Goal: Task Accomplishment & Management: Manage account settings

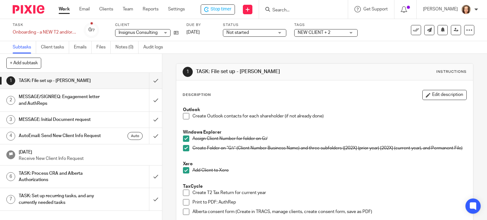
scroll to position [158, 0]
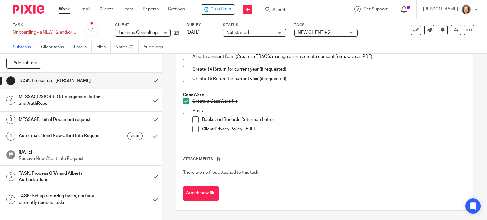
click at [102, 99] on div "MESSAGE/SIGNREQ: Engagement letter and AuthReps" at bounding box center [81, 100] width 124 height 16
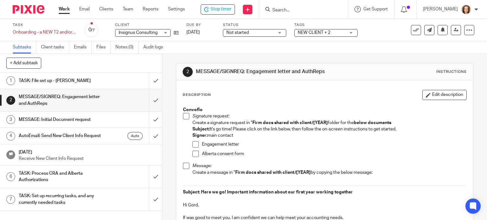
click at [287, 127] on p "Subject: It's go time! Please click on the link below, then follow the on-scree…" at bounding box center [329, 129] width 274 height 6
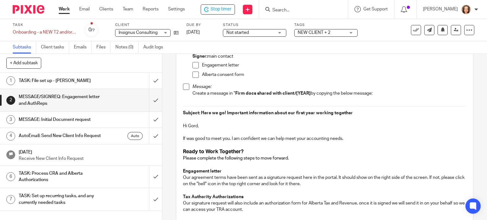
scroll to position [71, 0]
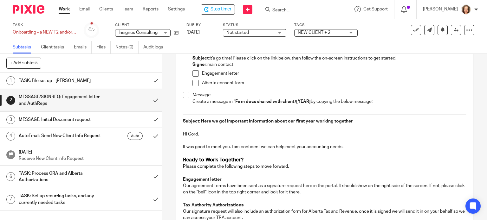
click at [183, 119] on strong "Subject: Here we go! Important information about our first year working together" at bounding box center [268, 121] width 170 height 4
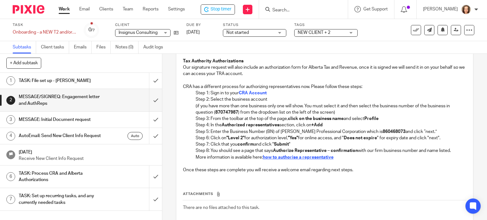
scroll to position [246, 0]
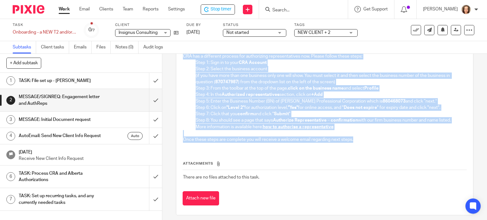
click at [352, 140] on p "Once these steps are complete you will receive a welcome email regarding next s…" at bounding box center [325, 140] width 284 height 6
copy div "Subject: Here we go! Important information about our first year working togethe…"
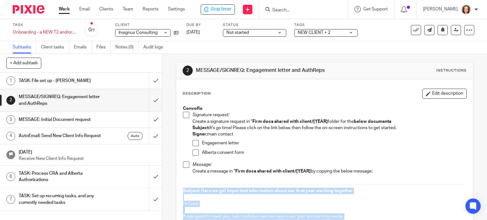
scroll to position [0, 0]
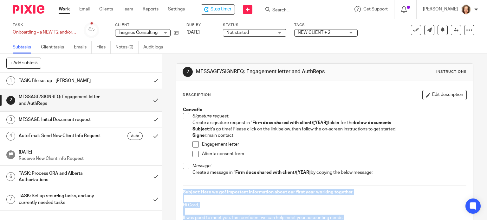
drag, startPoint x: 208, startPoint y: 128, endPoint x: 400, endPoint y: 128, distance: 192.3
click at [400, 128] on p "Subject: It's go time! Please click on the link below, then follow the on-scree…" at bounding box center [329, 129] width 274 height 6
copy p "It's go time! Please click on the link below, then follow the on-screen instruc…"
click at [183, 117] on span at bounding box center [186, 116] width 6 height 6
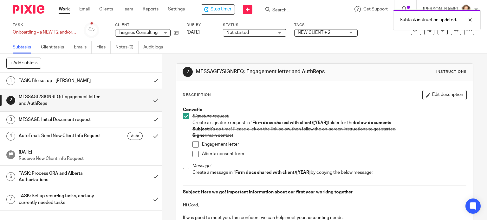
click at [193, 152] on span at bounding box center [195, 154] width 6 height 6
drag, startPoint x: 193, startPoint y: 143, endPoint x: 196, endPoint y: 145, distance: 3.6
click at [194, 143] on span at bounding box center [195, 144] width 6 height 6
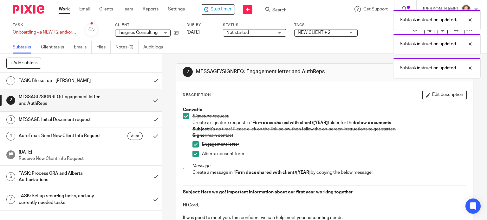
click at [184, 165] on span at bounding box center [186, 166] width 6 height 6
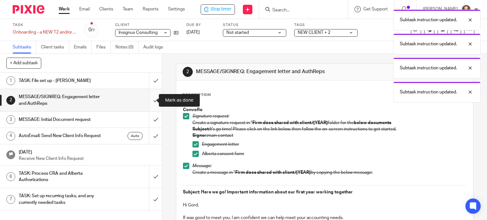
click at [148, 99] on input "submit" at bounding box center [81, 100] width 162 height 22
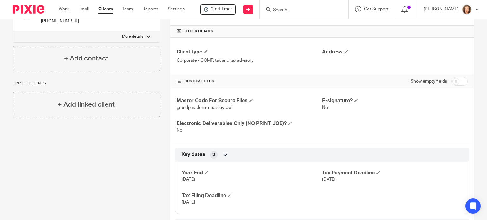
scroll to position [250, 0]
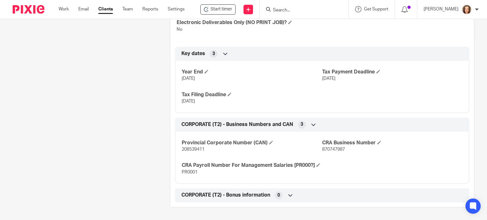
click at [341, 147] on span "870747987" at bounding box center [333, 149] width 23 height 4
drag, startPoint x: 203, startPoint y: 142, endPoint x: 179, endPoint y: 145, distance: 24.3
click at [179, 145] on div "Provincial Corporate Number (CAN) 208539411 CRA Business Number 870747987 CRA P…" at bounding box center [322, 155] width 294 height 57
copy span "208539411"
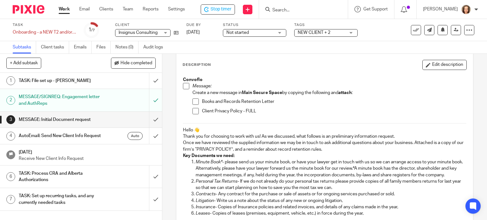
scroll to position [24, 0]
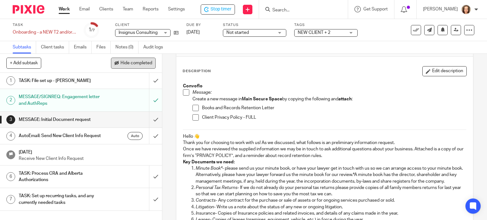
click at [131, 65] on span "Hide completed" at bounding box center [136, 63] width 32 height 5
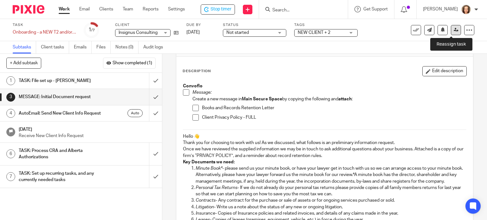
click at [453, 30] on icon at bounding box center [455, 30] width 5 height 5
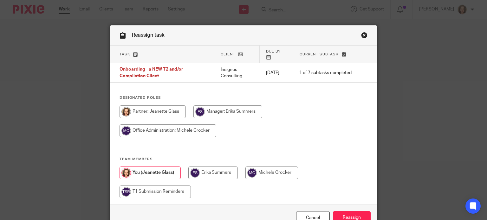
click at [216, 137] on input "radio" at bounding box center [167, 131] width 97 height 13
radio input "true"
click at [353, 216] on input "Reassign" at bounding box center [352, 218] width 38 height 14
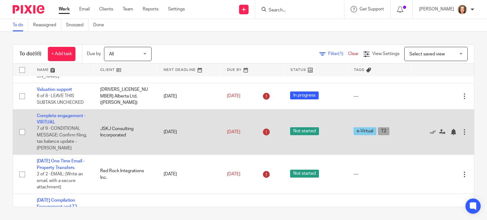
scroll to position [55, 0]
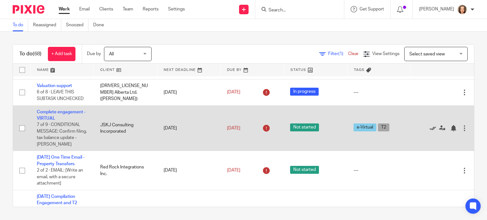
click at [429, 129] on icon at bounding box center [432, 128] width 6 height 6
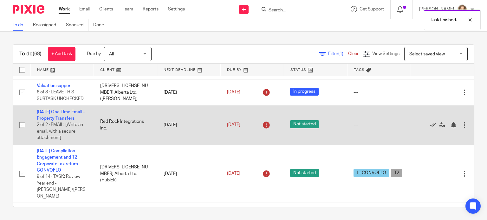
click at [50, 116] on td "2025-07-04 One Time Email - Property Transfers 2 of 2 · EMAIL: [Write an email,…" at bounding box center [61, 125] width 63 height 39
click at [61, 118] on link "2025-07-04 One Time Email - Property Transfers" at bounding box center [61, 115] width 48 height 11
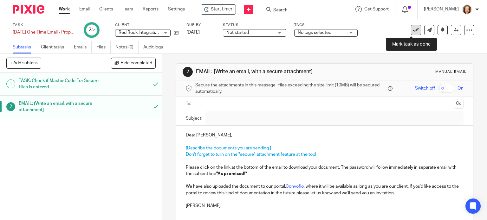
click at [413, 29] on icon at bounding box center [416, 30] width 6 height 6
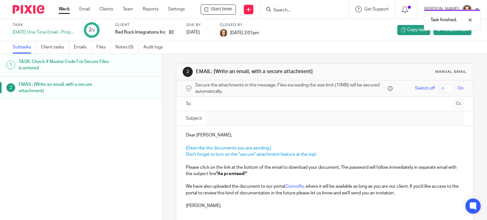
click at [65, 10] on link "Work" at bounding box center [64, 9] width 11 height 6
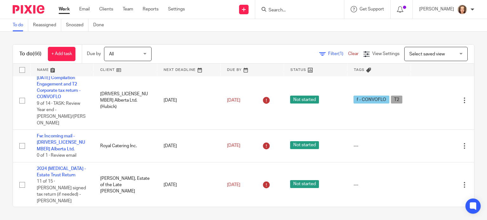
scroll to position [71, 0]
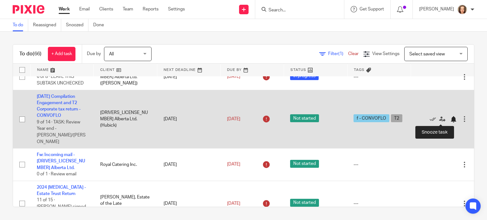
click at [450, 120] on div at bounding box center [453, 119] width 6 height 6
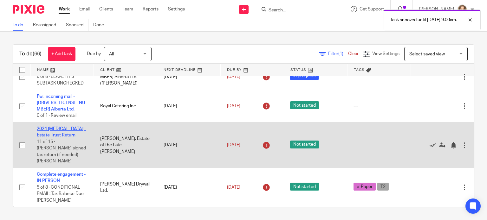
click at [72, 127] on link "2024 [MEDICAL_DATA] - Estate Trust Return" at bounding box center [61, 132] width 49 height 11
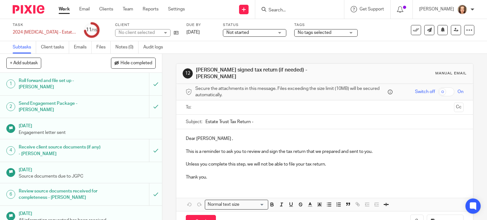
click at [253, 136] on p "Dear [PERSON_NAME] ," at bounding box center [325, 139] width 278 height 6
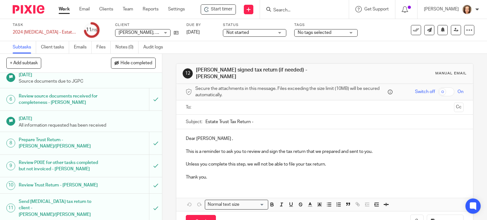
scroll to position [147, 0]
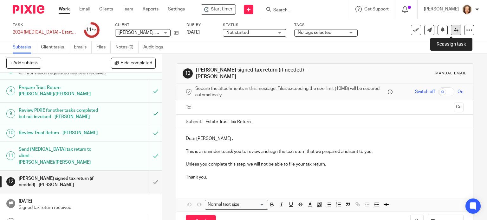
click at [453, 31] on icon at bounding box center [455, 30] width 5 height 5
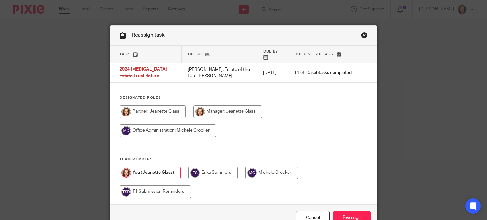
click at [191, 134] on input "radio" at bounding box center [167, 131] width 97 height 13
radio input "true"
click at [341, 215] on input "Reassign" at bounding box center [352, 218] width 38 height 14
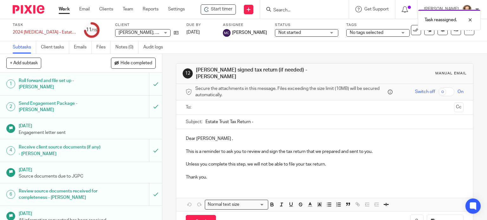
click at [66, 12] on link "Work" at bounding box center [64, 9] width 11 height 6
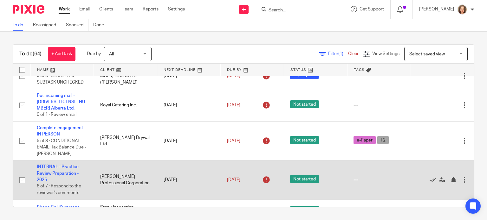
scroll to position [79, 0]
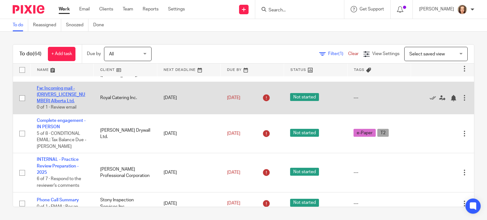
click at [73, 93] on link "Fw: Incoming mail - 2509210 Alberta Ltd." at bounding box center [61, 94] width 48 height 17
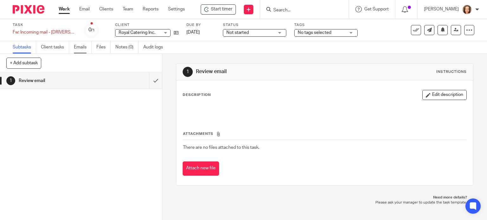
click at [85, 48] on link "Emails" at bounding box center [83, 47] width 18 height 12
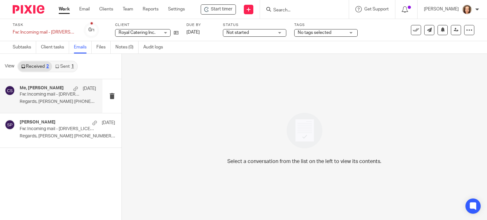
click at [69, 102] on p "Regards, Carol Slukynski 780-902-6321 ..." at bounding box center [58, 101] width 76 height 5
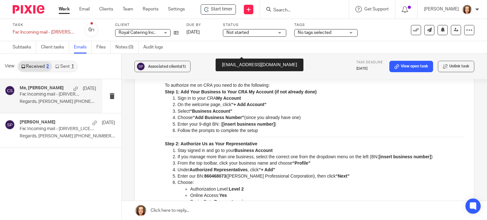
scroll to position [246, 0]
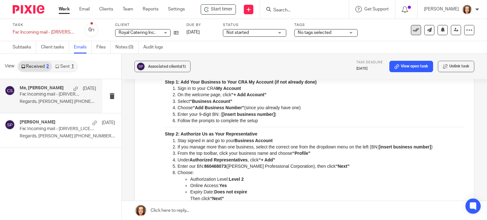
click at [413, 28] on icon at bounding box center [416, 30] width 6 height 6
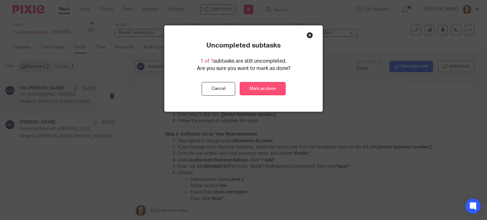
click at [268, 87] on link "Mark as done" at bounding box center [263, 89] width 46 height 14
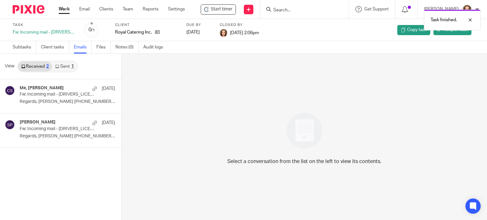
click at [65, 9] on link "Work" at bounding box center [64, 9] width 11 height 6
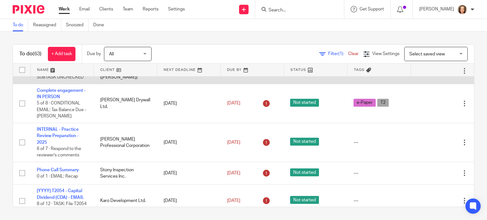
scroll to position [79, 0]
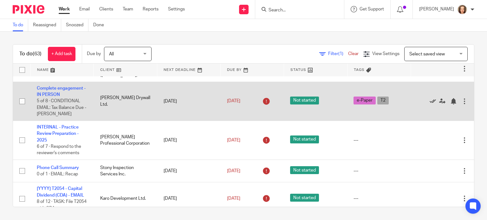
click at [429, 101] on icon at bounding box center [432, 101] width 6 height 6
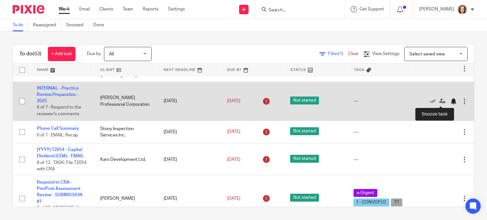
click at [450, 102] on div at bounding box center [453, 101] width 6 height 6
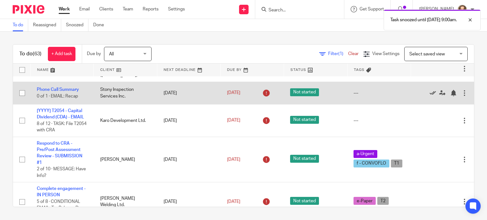
click at [429, 93] on icon at bounding box center [432, 93] width 6 height 6
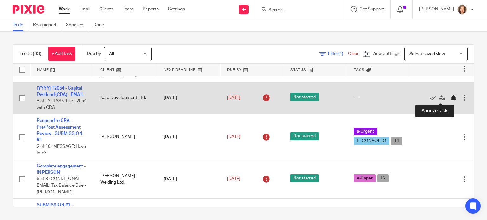
click at [450, 98] on div at bounding box center [453, 98] width 6 height 6
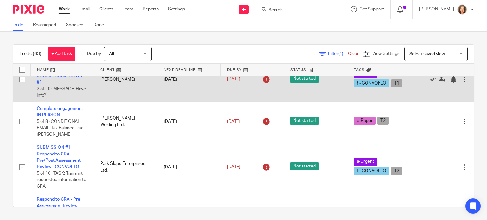
scroll to position [111, 0]
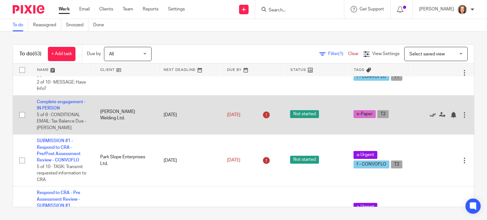
click at [429, 115] on icon at bounding box center [432, 115] width 6 height 6
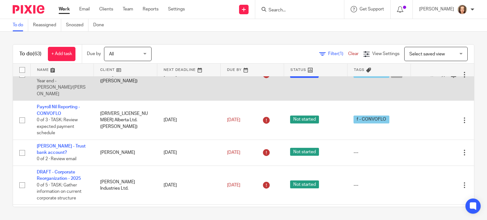
scroll to position [277, 0]
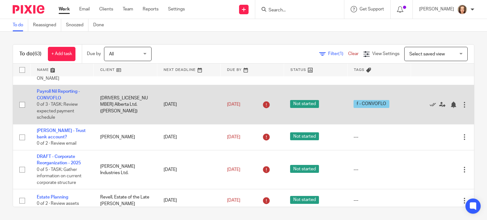
click at [187, 115] on td "Jul 30, 2025" at bounding box center [188, 104] width 63 height 39
click at [450, 106] on div at bounding box center [453, 105] width 6 height 6
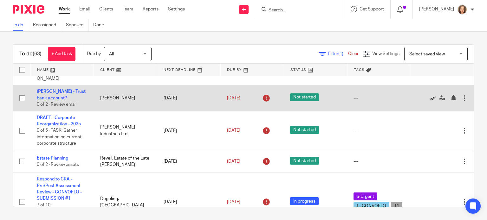
click at [429, 99] on icon at bounding box center [432, 98] width 6 height 6
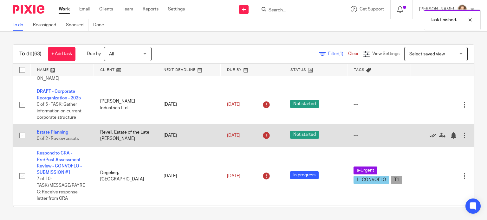
click at [429, 136] on icon at bounding box center [432, 135] width 6 height 6
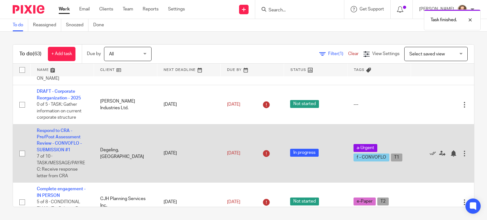
click at [65, 142] on td "Respond to CRA - Pre/Post Assessment Review - CONVOFLO - SUBMISSION #1 7 of 10 …" at bounding box center [61, 153] width 63 height 59
click at [64, 138] on link "Respond to CRA - Pre/Post Assessment Review - CONVOFLO - SUBMISSION #1" at bounding box center [59, 141] width 45 height 24
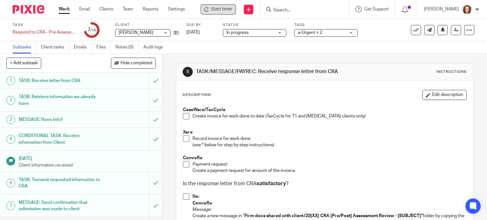
click at [228, 8] on span "Start timer" at bounding box center [222, 9] width 22 height 7
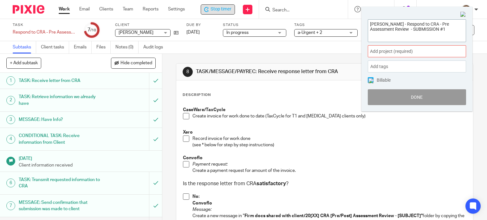
drag, startPoint x: 448, startPoint y: 29, endPoint x: 348, endPoint y: 18, distance: 101.3
click at [348, 18] on body "Work Email Clients Team Reports Settings Work Email Clients Team Reports Settin…" at bounding box center [243, 110] width 487 height 220
drag, startPoint x: 253, startPoint y: 98, endPoint x: 177, endPoint y: 35, distance: 98.3
click at [250, 97] on div "Description Edit description" at bounding box center [324, 95] width 284 height 10
click at [292, 100] on div "Description Edit description" at bounding box center [324, 95] width 284 height 10
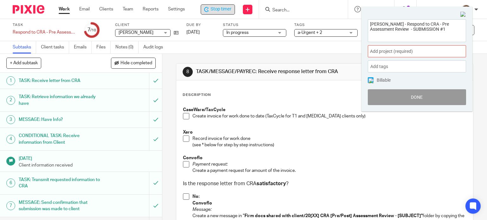
click at [463, 12] on img at bounding box center [463, 15] width 6 height 6
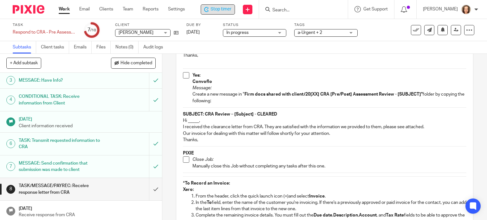
scroll to position [261, 0]
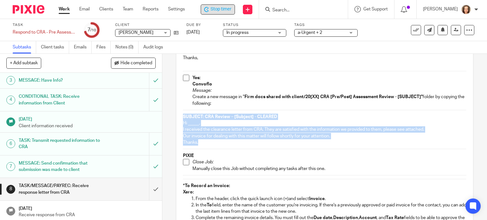
drag, startPoint x: 204, startPoint y: 153, endPoint x: 174, endPoint y: 125, distance: 41.5
click at [176, 125] on div "Description Edit description CaseWare/TaxCycle Create invoice for work done to …" at bounding box center [324, 66] width 297 height 494
copy div "SUBJECT: CRA Review – [Subject] - CLEARED Hi _____, I received the clearance le…"
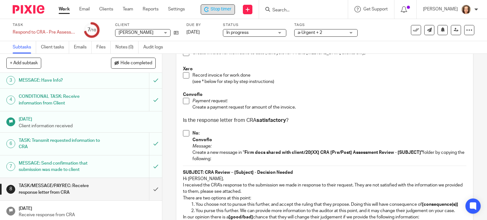
scroll to position [222, 0]
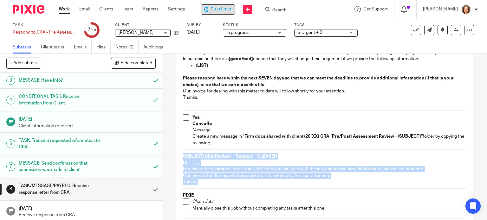
drag, startPoint x: 338, startPoint y: 170, endPoint x: 396, endPoint y: 133, distance: 68.4
click at [338, 166] on p "Hi _____," at bounding box center [325, 163] width 284 height 6
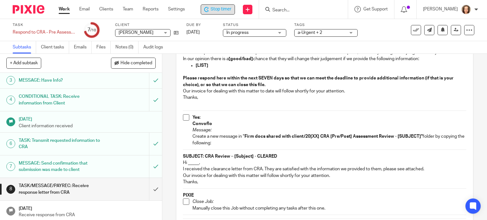
click at [183, 121] on span at bounding box center [186, 117] width 6 height 6
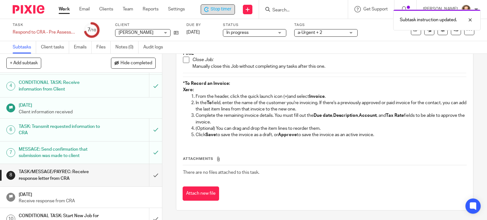
scroll to position [63, 0]
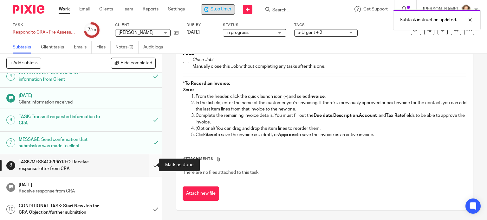
click at [148, 165] on input "submit" at bounding box center [81, 165] width 162 height 22
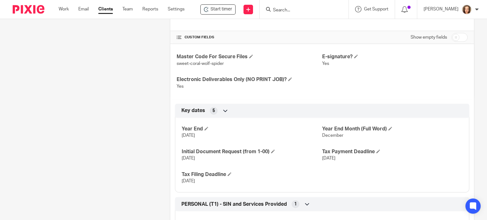
scroll to position [243, 0]
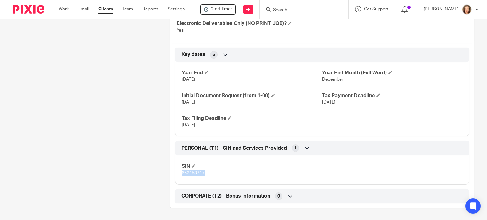
drag, startPoint x: 195, startPoint y: 171, endPoint x: 179, endPoint y: 170, distance: 16.2
click at [179, 170] on div "SIN 662153717" at bounding box center [322, 167] width 294 height 34
copy span "662153717"
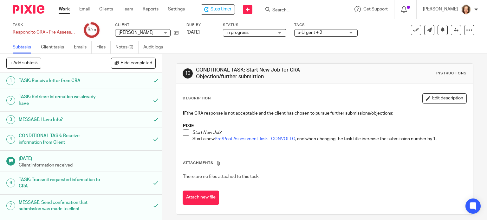
click at [264, 96] on div "Description Edit description" at bounding box center [324, 98] width 284 height 10
click at [100, 100] on div "TASK: Retrieve information we already have" at bounding box center [81, 100] width 124 height 16
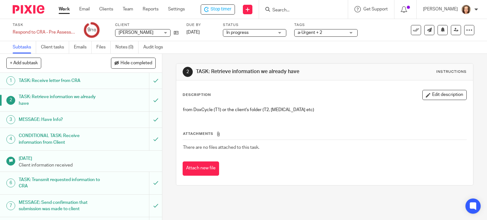
click at [112, 120] on div "MESSAGE: Have Info?" at bounding box center [81, 120] width 124 height 10
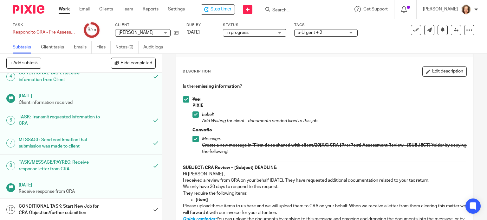
scroll to position [63, 0]
click at [92, 167] on h1 "TASK/MESSAGE/PAYREC: Receive response letter from CRA" at bounding box center [60, 165] width 83 height 16
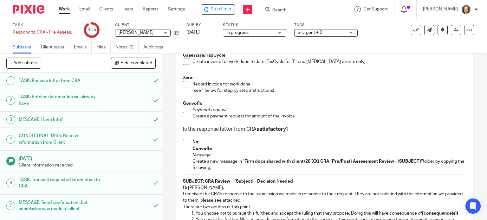
scroll to position [55, 0]
click at [353, 99] on p at bounding box center [325, 96] width 284 height 6
click at [185, 63] on span at bounding box center [186, 61] width 6 height 6
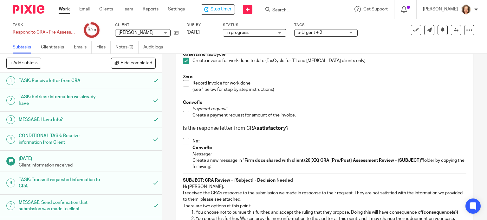
click at [183, 86] on span at bounding box center [186, 83] width 6 height 6
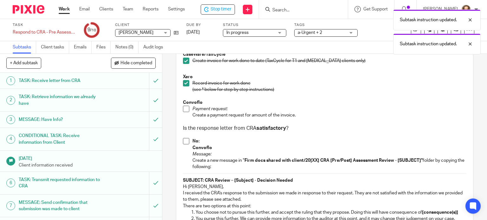
click at [184, 110] on span at bounding box center [186, 109] width 6 height 6
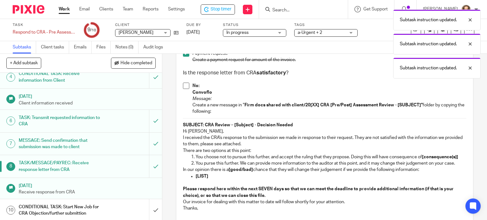
scroll to position [63, 0]
click at [410, 30] on div "Subtask instruction updated. Subtask instruction updated. Subtask instruction u…" at bounding box center [361, 42] width 237 height 72
click at [375, 26] on div "Subtask instruction updated. Subtask instruction updated. Subtask instruction u…" at bounding box center [361, 42] width 237 height 72
drag, startPoint x: 471, startPoint y: 18, endPoint x: 470, endPoint y: 22, distance: 4.6
click at [471, 18] on div at bounding box center [465, 20] width 17 height 8
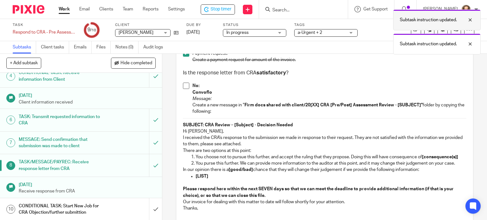
click at [469, 42] on div at bounding box center [465, 44] width 17 height 8
click at [471, 19] on div at bounding box center [465, 20] width 17 height 8
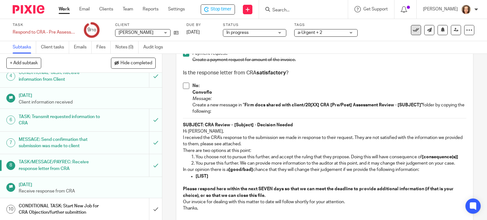
click at [413, 32] on icon at bounding box center [416, 30] width 6 height 6
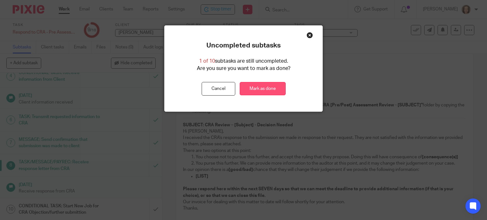
click at [272, 83] on link "Mark as done" at bounding box center [263, 89] width 46 height 14
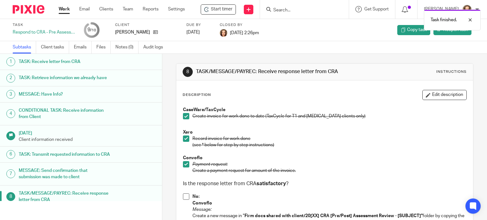
click at [289, 35] on div "Task Respond to CRA - Pre Assessment Review - SUBMISSION #1 9 /10 Client [PERSO…" at bounding box center [205, 29] width 384 height 15
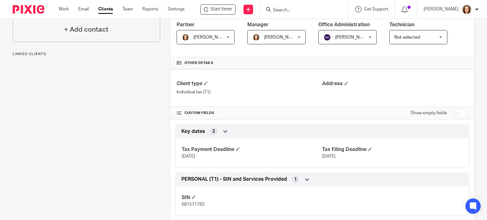
scroll to position [124, 0]
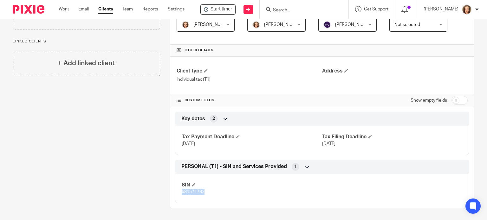
drag, startPoint x: 208, startPoint y: 191, endPoint x: 179, endPoint y: 191, distance: 29.2
click at [179, 191] on div "SIN 681571782" at bounding box center [322, 186] width 294 height 34
copy span "681571782"
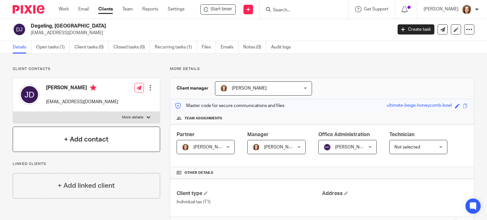
scroll to position [0, 0]
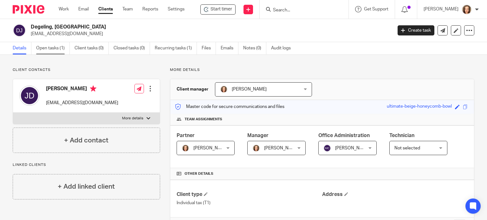
click at [46, 51] on link "Open tasks (1)" at bounding box center [53, 48] width 34 height 12
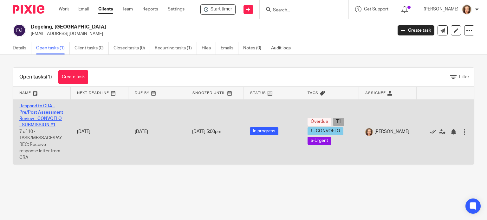
click at [42, 117] on link "Respond to CRA - Pre/Post Assessment Review - CONVOFLO - SUBMISSION #1" at bounding box center [41, 116] width 44 height 24
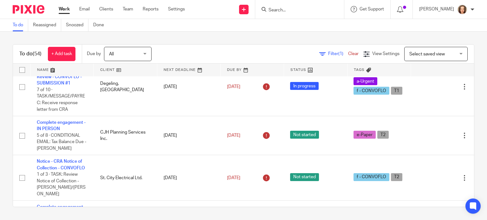
scroll to position [428, 0]
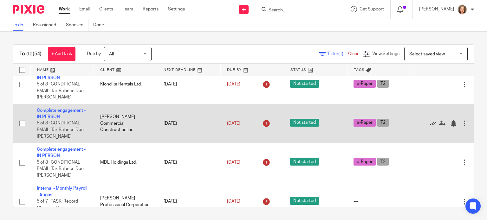
click at [429, 124] on icon at bounding box center [432, 123] width 6 height 6
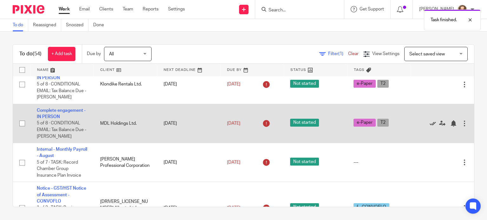
click at [429, 127] on icon at bounding box center [432, 123] width 6 height 6
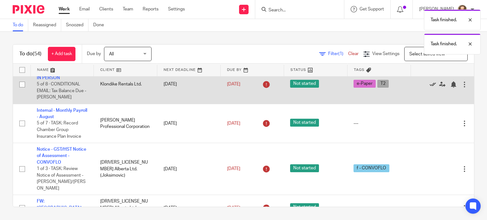
click at [429, 86] on icon at bounding box center [432, 84] width 6 height 6
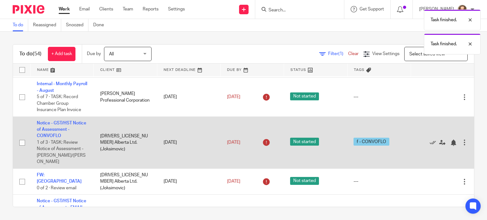
scroll to position [396, 0]
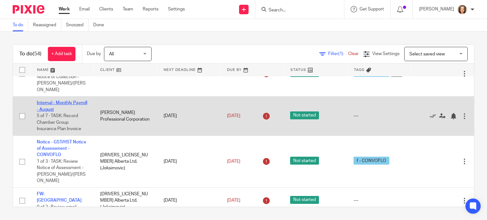
click at [60, 107] on link "Internal - Monthly Payroll - August" at bounding box center [62, 106] width 50 height 11
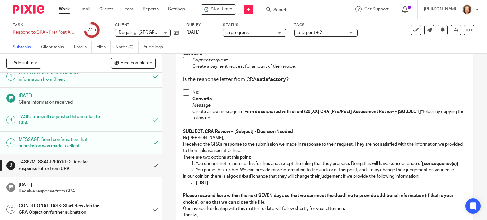
scroll to position [111, 0]
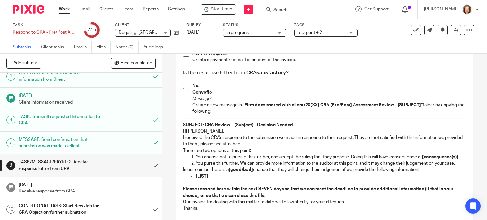
click at [84, 47] on link "Emails" at bounding box center [83, 47] width 18 height 12
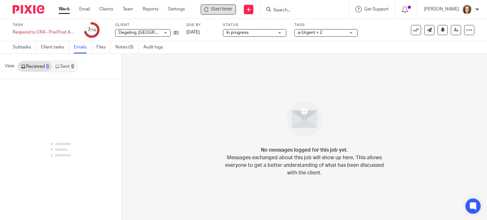
click at [221, 8] on span "Start timer" at bounding box center [222, 9] width 22 height 7
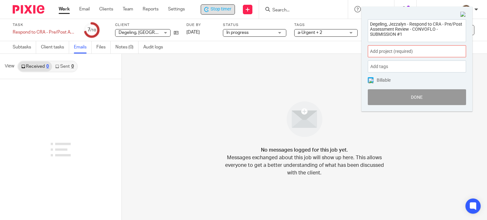
drag, startPoint x: 408, startPoint y: 34, endPoint x: 336, endPoint y: 9, distance: 76.7
click at [336, 9] on body "Work Email Clients Team Reports Settings Work Email Clients Team Reports Settin…" at bounding box center [243, 110] width 487 height 220
click at [270, 98] on div "No messages logged for this job yet. Messages exchanged about this job will sho…" at bounding box center [304, 137] width 365 height 166
drag, startPoint x: 461, startPoint y: 14, endPoint x: 437, endPoint y: 21, distance: 25.9
click at [462, 14] on img at bounding box center [463, 15] width 6 height 6
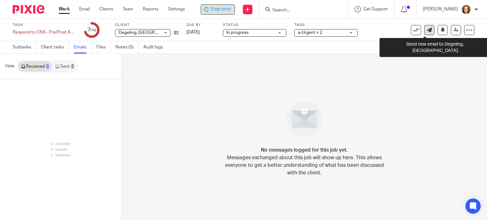
click at [427, 31] on icon at bounding box center [429, 30] width 5 height 5
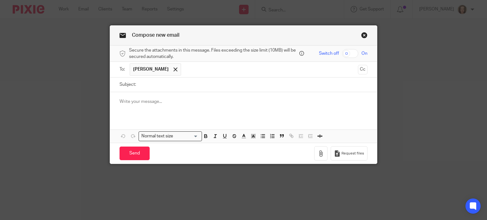
click at [183, 105] on div at bounding box center [243, 104] width 267 height 25
click at [216, 82] on input "Subject:" at bounding box center [253, 85] width 228 height 14
paste input "CRA Has Completed Initial Review of Your Objection"
type input "CRA Has Completed Initial Review of Your Objection"
click at [164, 103] on p at bounding box center [243, 102] width 248 height 6
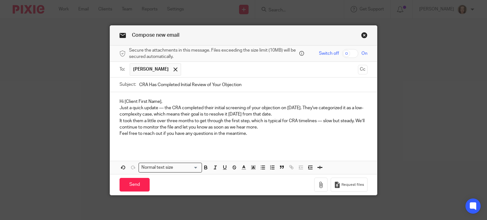
click at [162, 101] on p "Hi [Client First Name]," at bounding box center [243, 102] width 248 height 6
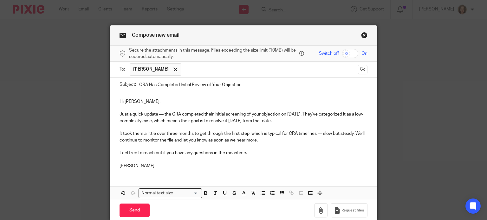
click at [302, 120] on p "Just a quick update — the CRA completed their initial screening of your objecti…" at bounding box center [243, 117] width 248 height 13
drag, startPoint x: 335, startPoint y: 134, endPoint x: 351, endPoint y: 136, distance: 16.3
click at [351, 136] on p "It took them a little over three months to get through the first step, which is…" at bounding box center [243, 137] width 248 height 13
click at [136, 209] on input "Send" at bounding box center [134, 211] width 30 height 14
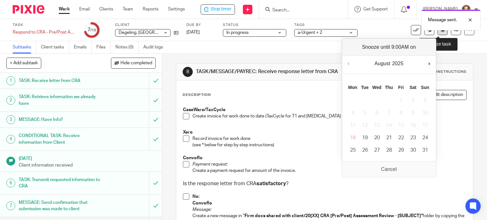
click at [438, 33] on button at bounding box center [442, 30] width 10 height 10
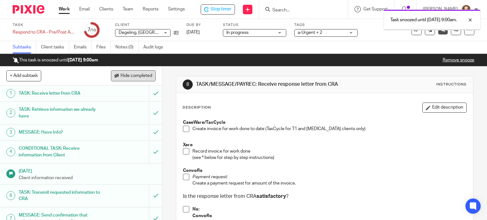
click at [140, 74] on span "Hide completed" at bounding box center [136, 76] width 32 height 5
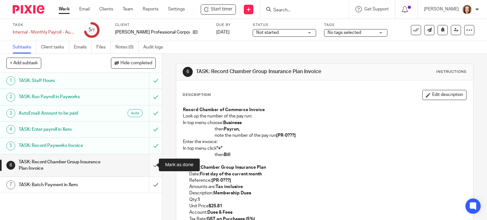
click at [148, 165] on input "submit" at bounding box center [81, 165] width 162 height 22
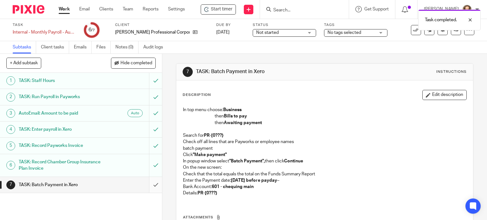
click at [149, 187] on input "submit" at bounding box center [81, 185] width 162 height 16
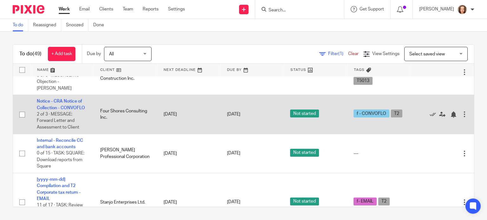
scroll to position [808, 0]
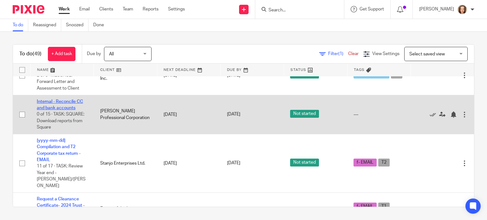
click at [66, 109] on link "Internal - Reconcile CC and bank accounts" at bounding box center [60, 104] width 46 height 11
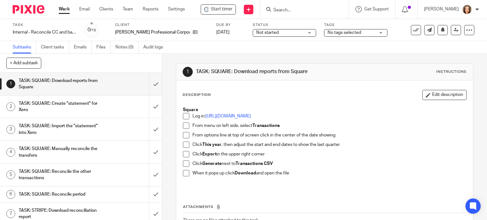
click at [274, 104] on div "Square Log in: [URL][DOMAIN_NAME] From menu on left side, select Transactions F…" at bounding box center [325, 147] width 290 height 87
click at [247, 117] on link "https://app.squareup.com/" at bounding box center [227, 116] width 45 height 4
click at [466, 32] on icon at bounding box center [469, 30] width 6 height 6
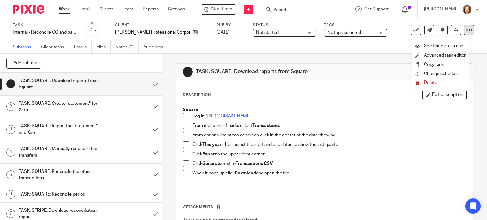
click at [466, 31] on icon at bounding box center [469, 30] width 6 height 6
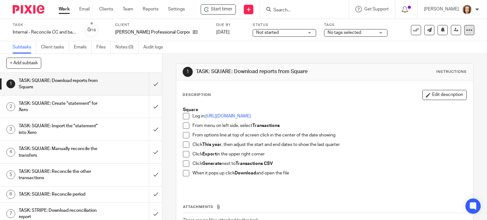
click at [464, 33] on div at bounding box center [469, 30] width 10 height 10
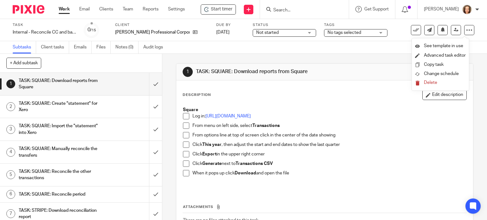
click at [423, 82] on button "Delete" at bounding box center [440, 82] width 51 height 5
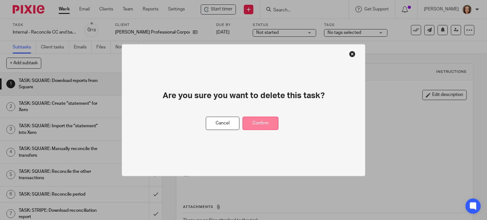
click at [248, 123] on button "Confirm" at bounding box center [260, 124] width 36 height 14
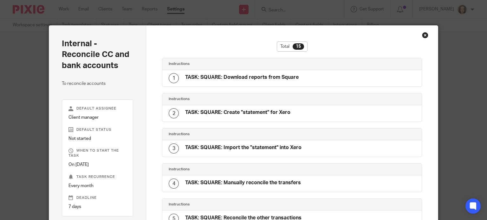
scroll to position [420, 0]
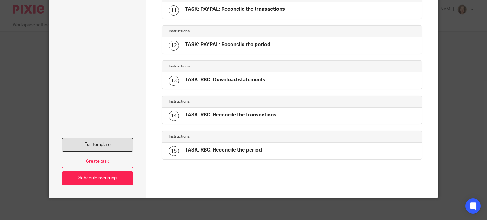
click at [96, 140] on link "Edit template" at bounding box center [98, 145] width 72 height 14
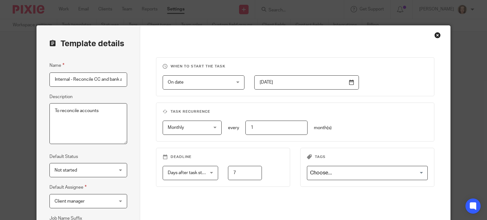
drag, startPoint x: 264, startPoint y: 126, endPoint x: 207, endPoint y: 130, distance: 57.8
click at [210, 130] on div "Monthly Monthly No repeat Weekly Monthly Yearly monthly every 1 month(s)" at bounding box center [290, 128] width 275 height 14
type input "3"
click at [384, 201] on div "When to start the task On date On date Disable On date Week day Month day On cl…" at bounding box center [295, 145] width 278 height 177
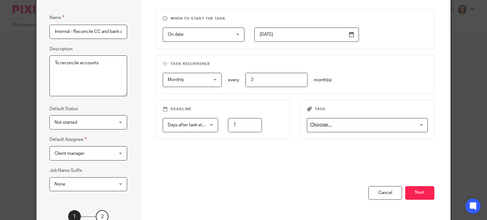
scroll to position [103, 0]
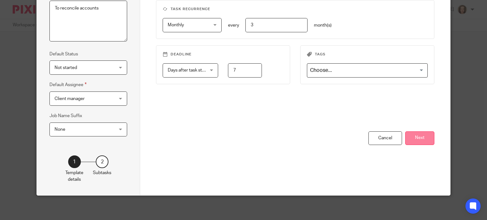
click at [417, 137] on button "Next" at bounding box center [419, 138] width 29 height 14
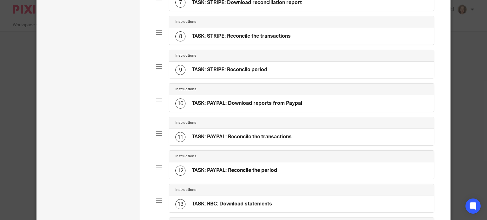
scroll to position [435, 0]
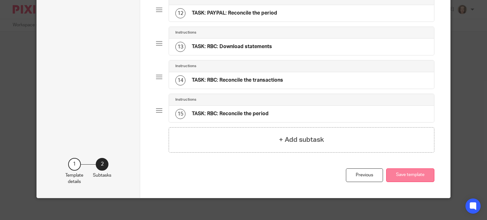
click at [408, 173] on button "Save template" at bounding box center [410, 176] width 48 height 14
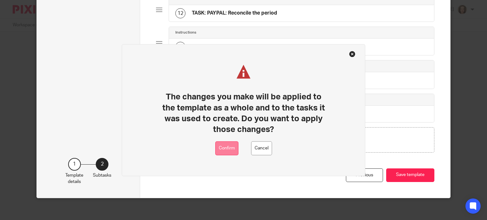
click at [227, 149] on button "Confirm" at bounding box center [226, 148] width 23 height 14
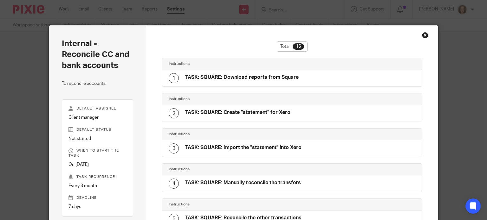
scroll to position [420, 0]
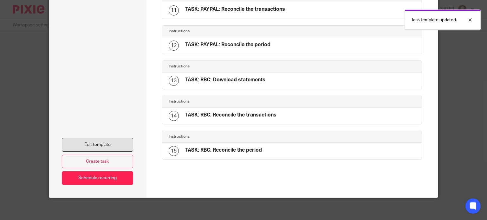
click at [101, 145] on link "Edit template" at bounding box center [98, 145] width 72 height 14
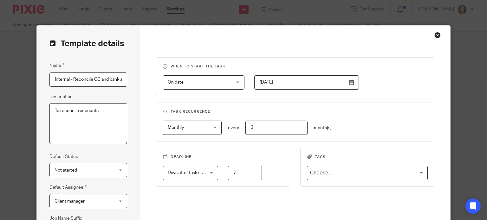
scroll to position [0, 17]
click at [72, 81] on input "Internal - Reconcile CC and bank accounts" at bounding box center [88, 80] width 78 height 14
click at [71, 80] on input "Internal - Reconcile CC and bank accounts" at bounding box center [88, 80] width 78 height 14
type input "Internal - Quarterly - Reconcile CC and bank accounts"
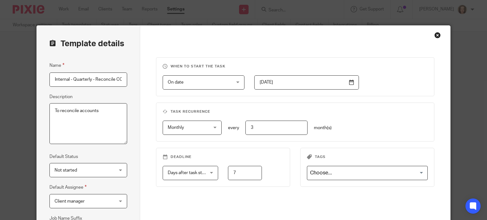
click at [270, 83] on input "2025-08-15" at bounding box center [306, 82] width 105 height 14
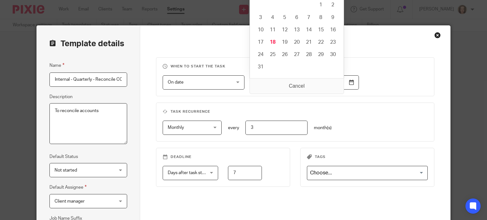
click at [304, 83] on input "2025-08-15" at bounding box center [306, 82] width 105 height 14
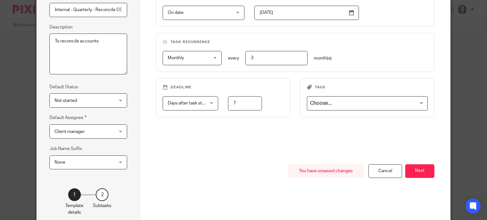
scroll to position [55, 0]
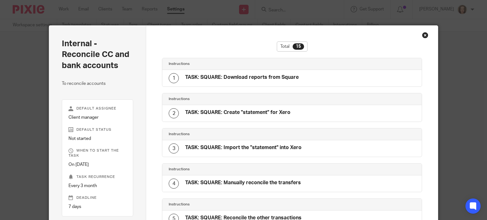
scroll to position [420, 0]
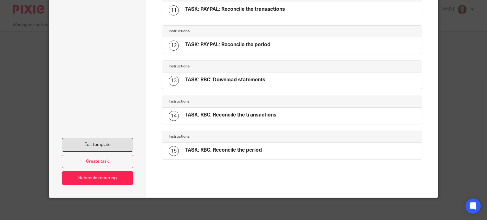
click at [108, 139] on link "Edit template" at bounding box center [98, 145] width 72 height 14
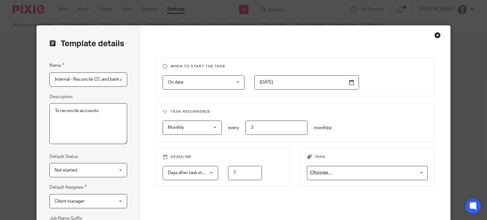
scroll to position [0, 17]
click at [54, 78] on input "Internal - Reconcile CC and bank accounts" at bounding box center [88, 80] width 78 height 14
click at [72, 80] on input "Internal - Reconcile CC and bank accounts" at bounding box center [88, 80] width 78 height 14
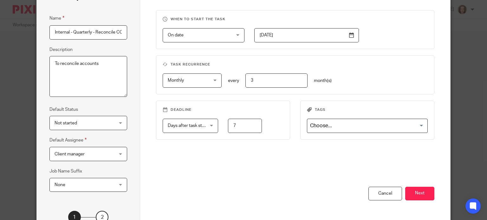
scroll to position [48, 0]
type input "Internal - Quarterly - Reconcile CC and bank accounts"
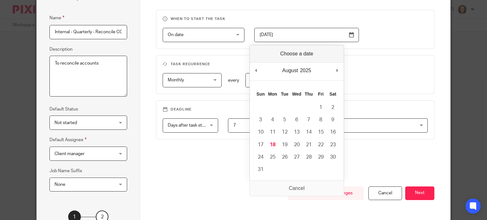
click at [289, 34] on input "2025-08-15" at bounding box center [306, 35] width 105 height 14
type input "2025-10-15"
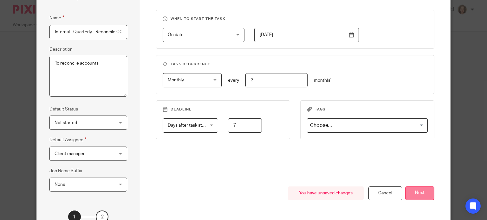
click at [422, 193] on button "Next" at bounding box center [419, 194] width 29 height 14
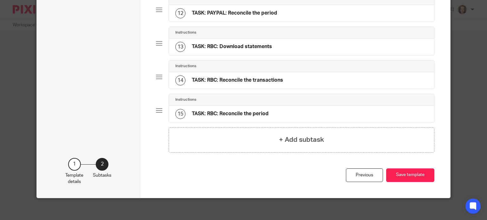
scroll to position [435, 0]
click at [408, 175] on button "Save template" at bounding box center [410, 176] width 48 height 14
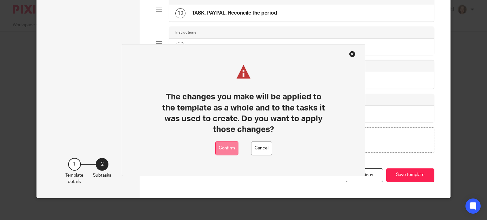
click at [224, 148] on button "Confirm" at bounding box center [226, 148] width 23 height 14
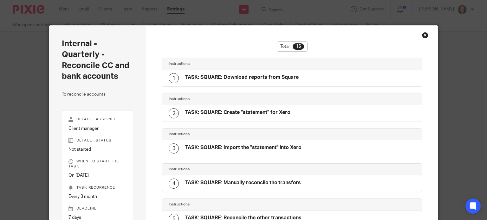
scroll to position [420, 0]
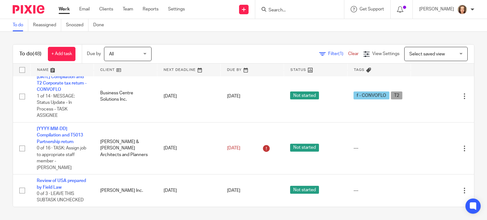
scroll to position [2071, 0]
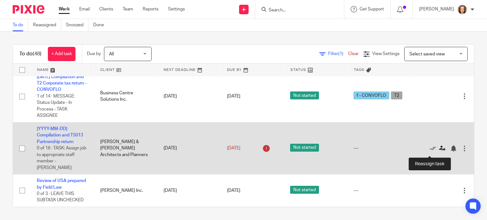
click at [439, 152] on icon at bounding box center [442, 148] width 6 height 6
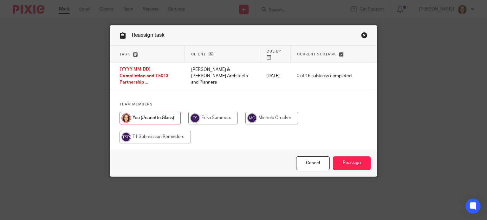
click at [274, 112] on input "radio" at bounding box center [271, 118] width 53 height 13
radio input "true"
click at [351, 157] on input "Reassign" at bounding box center [352, 164] width 38 height 14
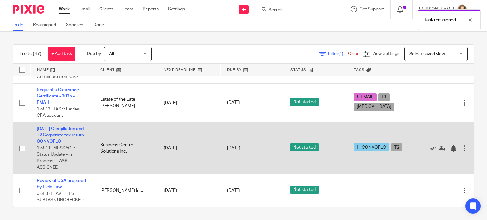
scroll to position [2025, 0]
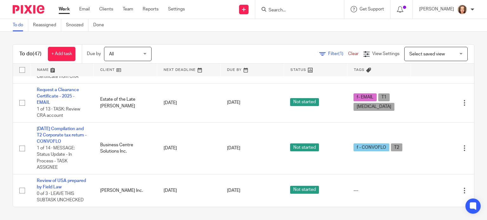
click at [232, 67] on link at bounding box center [252, 70] width 63 height 13
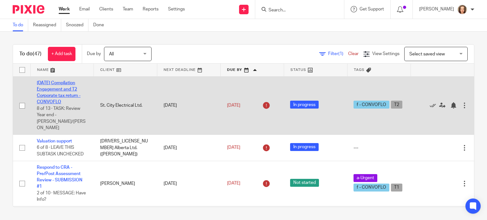
drag, startPoint x: 72, startPoint y: 128, endPoint x: 41, endPoint y: 82, distance: 55.5
click at [39, 82] on td "2024-08-31 Compilation Engagement and T2 Corporate tax return - CONVOFLO 8 of 1…" at bounding box center [61, 105] width 63 height 59
drag, startPoint x: 76, startPoint y: 127, endPoint x: 35, endPoint y: 80, distance: 61.6
click at [33, 81] on td "2024-08-31 Compilation Engagement and T2 Corporate tax return - CONVOFLO 8 of 1…" at bounding box center [61, 105] width 63 height 59
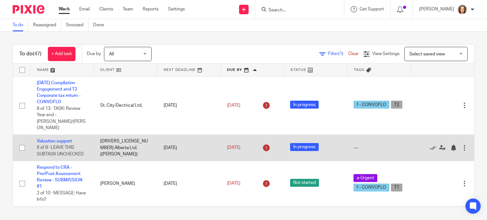
drag, startPoint x: 36, startPoint y: 80, endPoint x: 77, endPoint y: 135, distance: 67.9
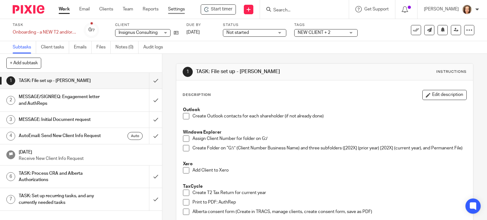
click at [173, 8] on link "Settings" at bounding box center [176, 9] width 17 height 6
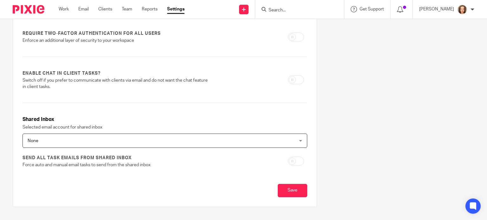
scroll to position [266, 0]
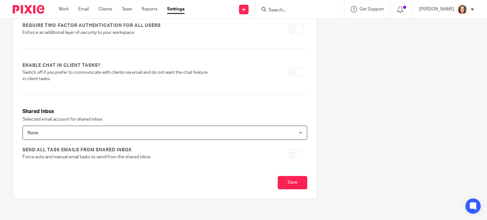
click at [294, 70] on input "checkbox" at bounding box center [296, 71] width 16 height 9
checkbox input "true"
click at [247, 131] on span "None" at bounding box center [139, 132] width 223 height 13
click at [247, 109] on h3 "Shared Inbox" at bounding box center [164, 111] width 285 height 7
click at [287, 180] on input "Save" at bounding box center [292, 183] width 29 height 14
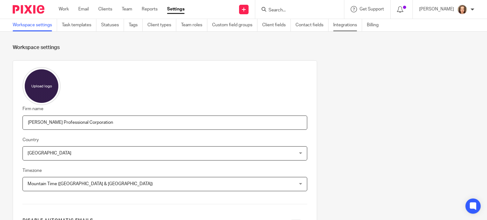
click at [341, 28] on link "Integrations" at bounding box center [347, 25] width 29 height 12
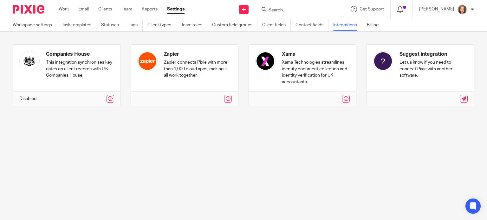
click at [465, 11] on img at bounding box center [462, 9] width 10 height 10
click at [445, 23] on span "My profile" at bounding box center [448, 25] width 20 height 4
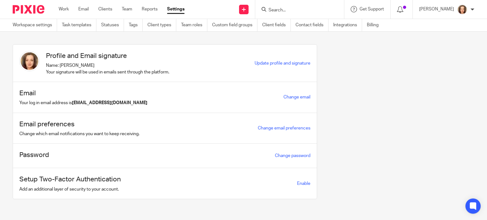
scroll to position [1, 0]
click at [275, 127] on link "Change email preferences" at bounding box center [284, 127] width 53 height 4
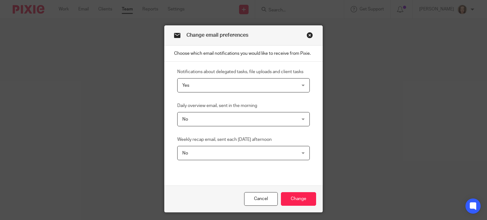
click at [220, 116] on span "No" at bounding box center [233, 118] width 102 height 13
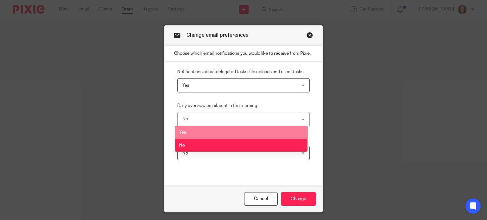
click at [186, 132] on span "Yes" at bounding box center [182, 132] width 7 height 4
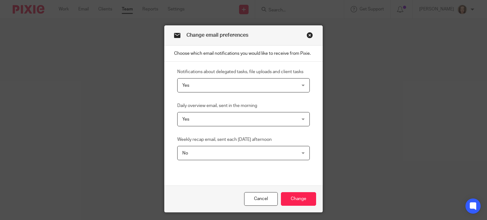
click at [233, 106] on label "Daily overview email, sent in the morning" at bounding box center [217, 106] width 80 height 6
click at [295, 197] on input "Change" at bounding box center [298, 199] width 35 height 14
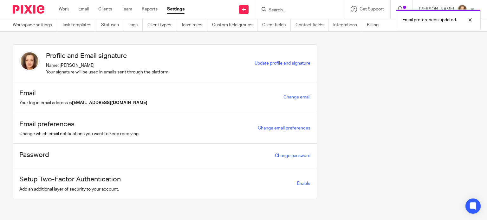
click at [383, 152] on div "Profile and Email signature Name: [PERSON_NAME] Your signature will be used in …" at bounding box center [238, 126] width 471 height 164
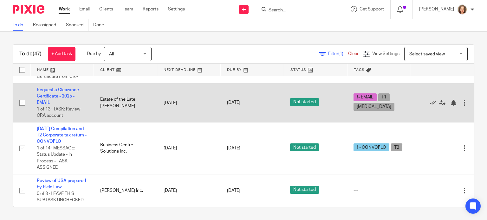
scroll to position [2025, 0]
